Goal: Navigation & Orientation: Go to known website

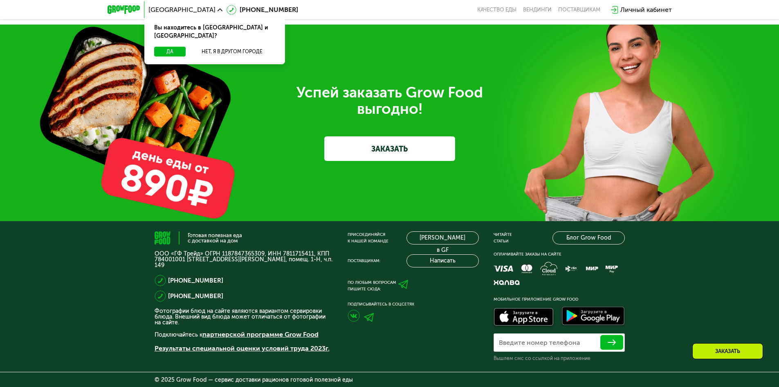
scroll to position [2560, 0]
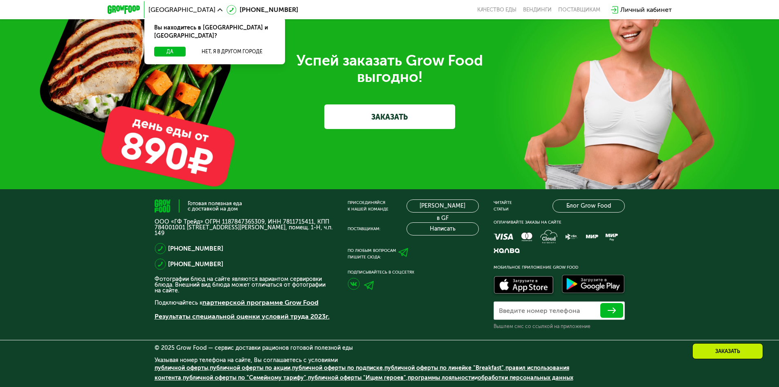
click at [589, 283] on img at bounding box center [593, 285] width 67 height 24
